Goal: Task Accomplishment & Management: Use online tool/utility

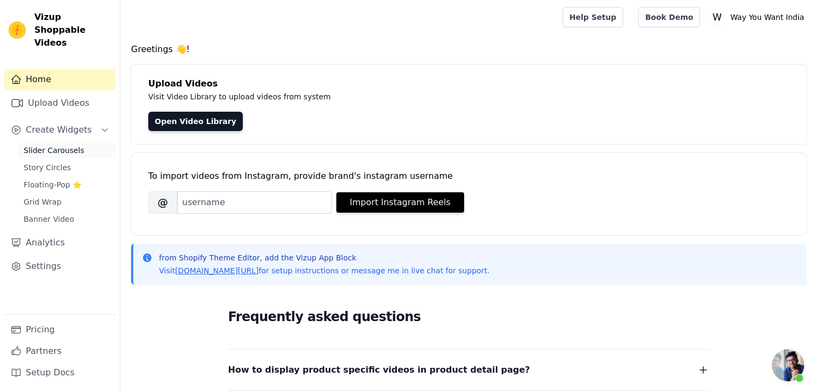
click at [55, 145] on span "Slider Carousels" at bounding box center [54, 150] width 61 height 11
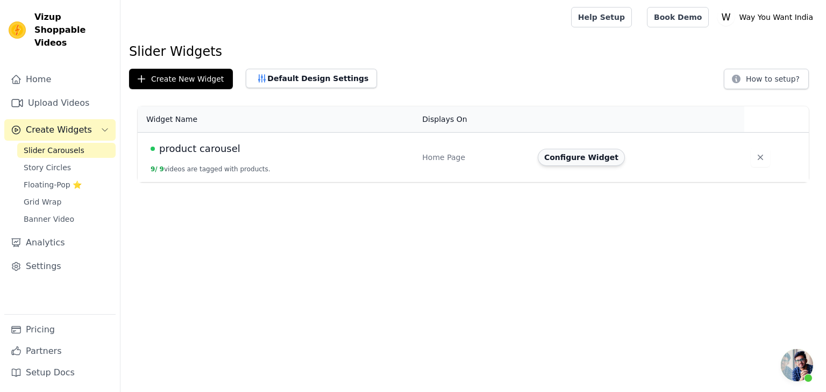
click at [546, 161] on button "Configure Widget" at bounding box center [580, 157] width 87 height 17
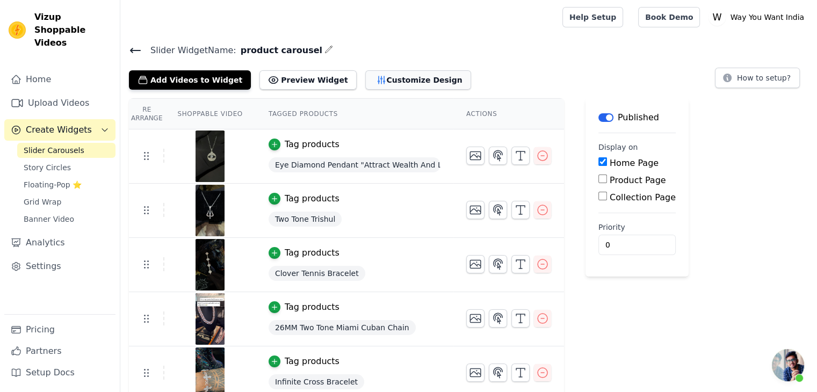
click at [398, 74] on button "Customize Design" at bounding box center [418, 79] width 106 height 19
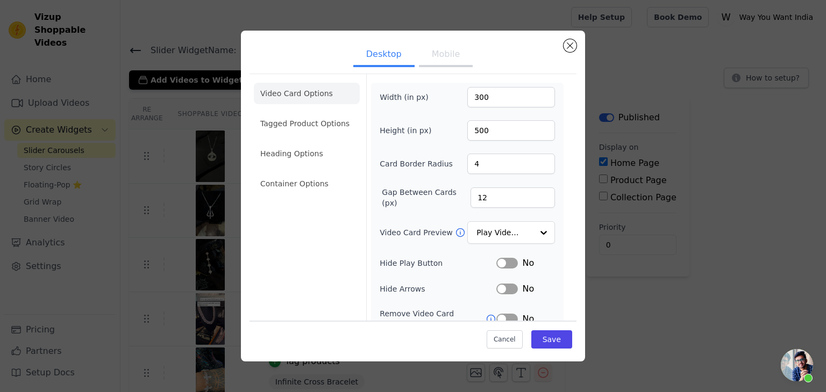
click at [435, 54] on button "Mobile" at bounding box center [446, 56] width 54 height 24
click at [376, 64] on button "Desktop" at bounding box center [383, 56] width 61 height 24
click at [571, 43] on button "Close modal" at bounding box center [569, 45] width 13 height 13
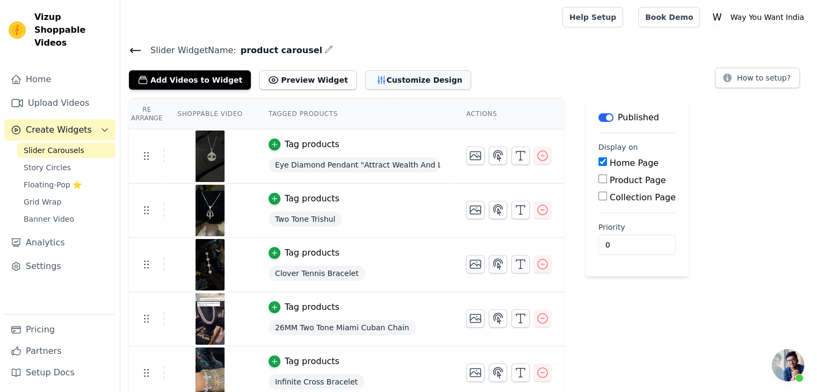
click at [365, 74] on button "Customize Design" at bounding box center [418, 79] width 106 height 19
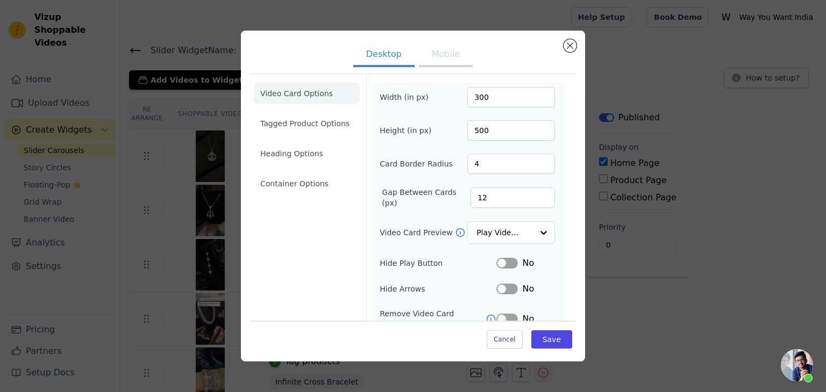
click at [439, 66] on button "Mobile" at bounding box center [446, 56] width 54 height 24
click at [575, 46] on button "Close modal" at bounding box center [569, 45] width 13 height 13
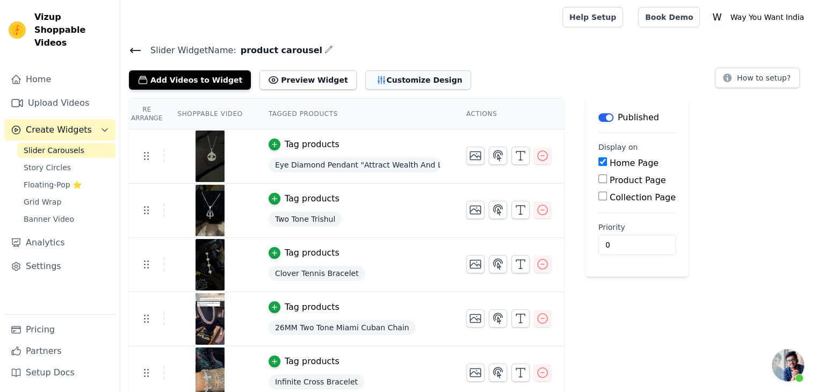
click at [378, 87] on button "Customize Design" at bounding box center [418, 79] width 106 height 19
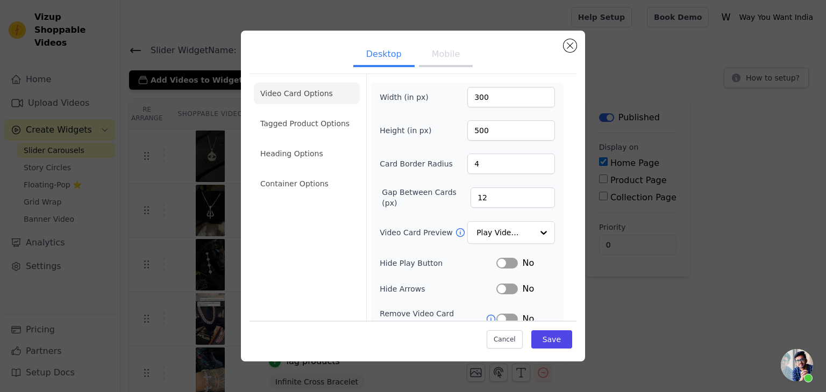
click at [432, 50] on button "Mobile" at bounding box center [446, 56] width 54 height 24
click at [570, 44] on button "Close modal" at bounding box center [569, 45] width 13 height 13
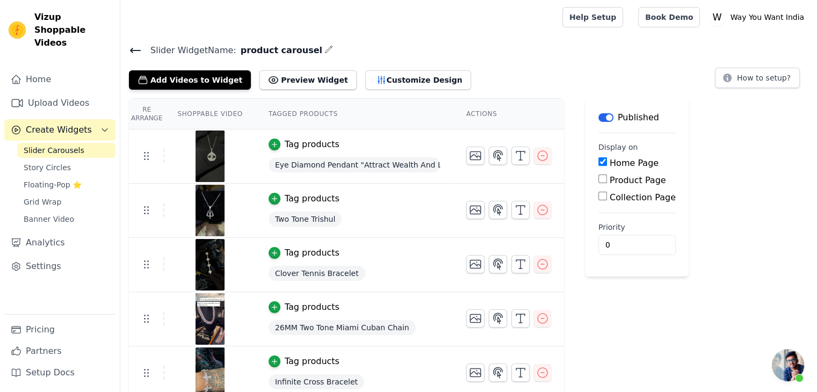
click at [483, 45] on h4 "Slider Widget Name: product carousel" at bounding box center [469, 50] width 680 height 15
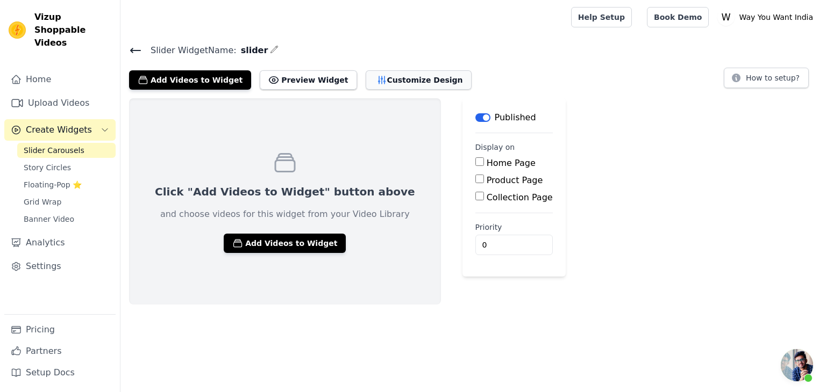
click at [365, 77] on button "Customize Design" at bounding box center [418, 79] width 106 height 19
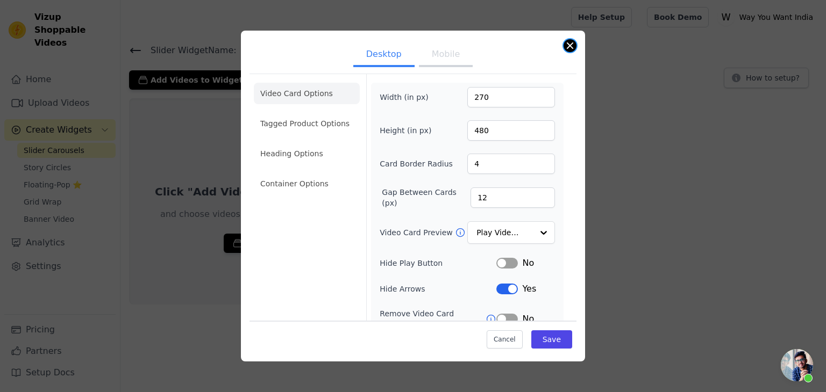
click at [566, 45] on button "Close modal" at bounding box center [569, 45] width 13 height 13
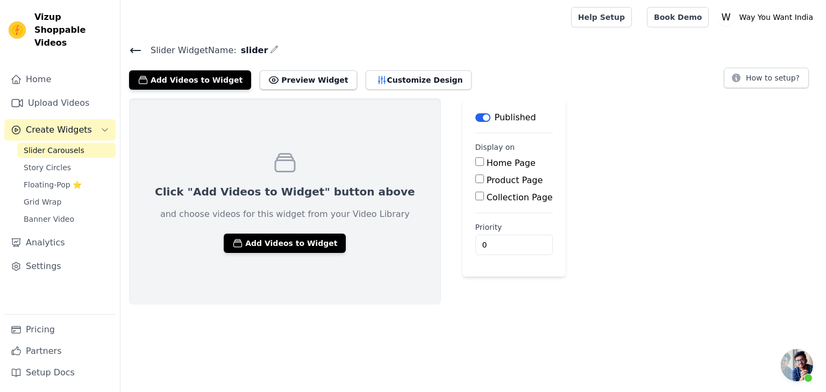
click at [38, 145] on span "Slider Carousels" at bounding box center [54, 150] width 61 height 11
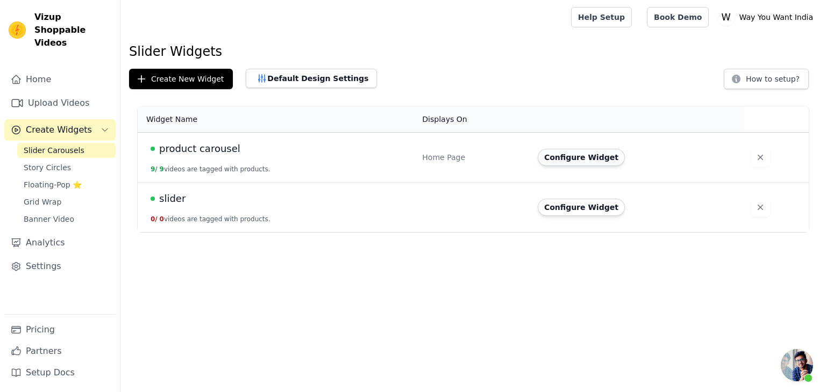
click at [554, 150] on button "Configure Widget" at bounding box center [580, 157] width 87 height 17
